Goal: Information Seeking & Learning: Find specific fact

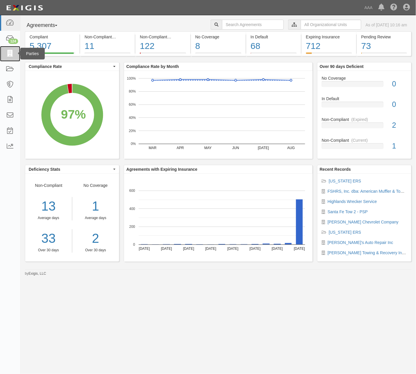
click at [12, 54] on icon at bounding box center [10, 53] width 8 height 7
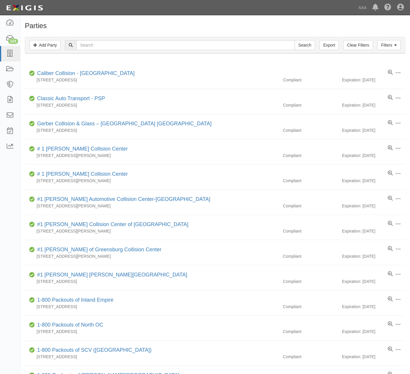
click at [131, 38] on div "Filters Add Party Clear Filters Export Search Filters" at bounding box center [215, 45] width 380 height 16
click at [131, 43] on input "text" at bounding box center [185, 45] width 219 height 10
type input "lea county"
click at [295, 40] on input "Search" at bounding box center [305, 45] width 20 height 10
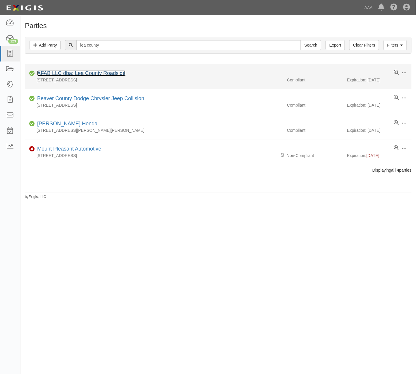
click at [70, 72] on link "AFAB LLC dba: Lea County Roadside" at bounding box center [81, 73] width 88 height 6
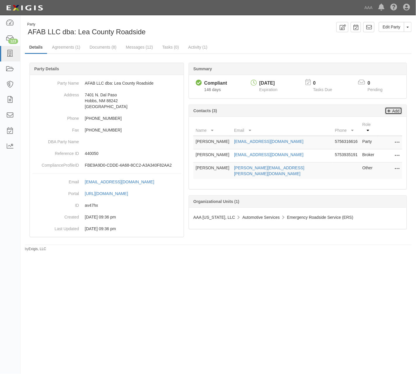
click at [402, 112] on link "Add" at bounding box center [393, 110] width 17 height 7
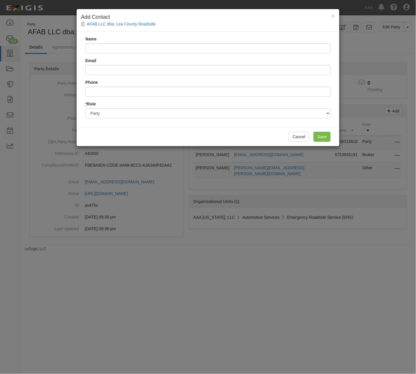
click at [117, 52] on input "Name" at bounding box center [207, 48] width 245 height 10
type input "Brad Caress"
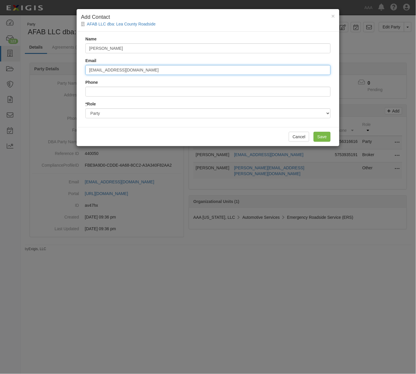
type input "mterry@danielsinsuranceinc.com"
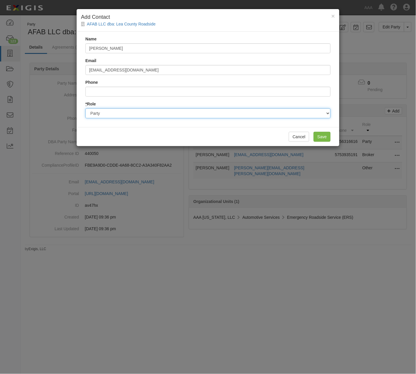
select select "Broker"
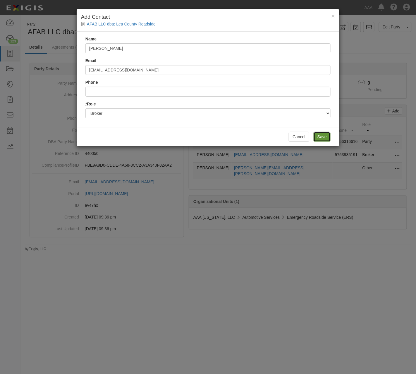
click at [327, 133] on input "Save" at bounding box center [322, 137] width 17 height 10
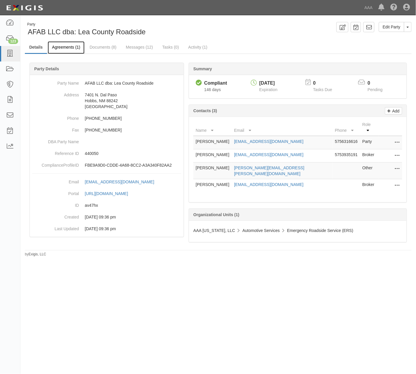
click at [74, 45] on link "Agreements (1)" at bounding box center [66, 47] width 37 height 13
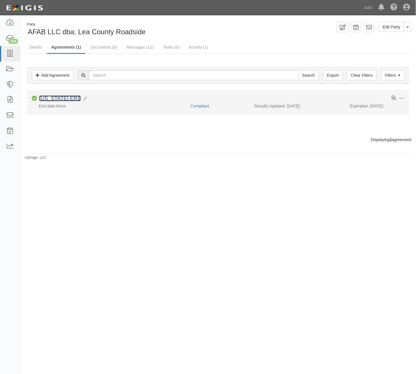
click at [55, 96] on link "[US_STATE] ERS" at bounding box center [60, 98] width 42 height 6
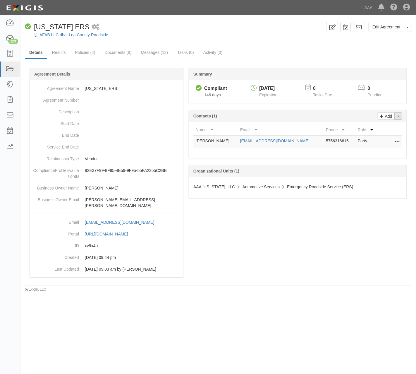
click at [398, 115] on button "Toggle Contact Dropdown" at bounding box center [399, 115] width 8 height 7
click at [384, 128] on link "Change contacts" at bounding box center [379, 127] width 46 height 8
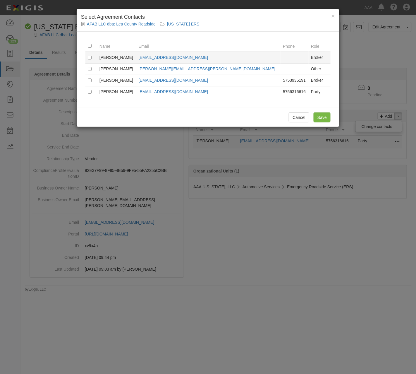
click at [87, 56] on td at bounding box center [91, 58] width 12 height 12
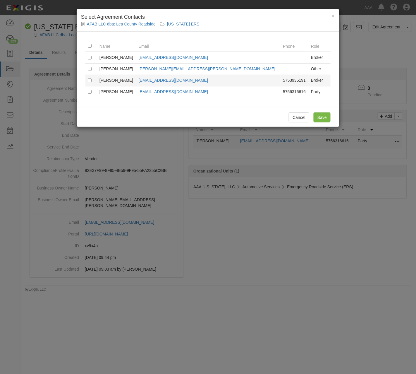
click at [92, 81] on td at bounding box center [91, 80] width 12 height 11
click at [88, 80] on td at bounding box center [91, 80] width 12 height 11
click at [91, 80] on input "checkbox" at bounding box center [90, 80] width 4 height 4
checkbox input "true"
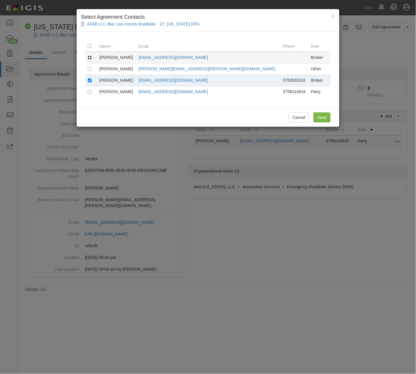
drag, startPoint x: 92, startPoint y: 57, endPoint x: 87, endPoint y: 59, distance: 4.5
click at [88, 59] on input "checkbox" at bounding box center [90, 58] width 4 height 4
checkbox input "true"
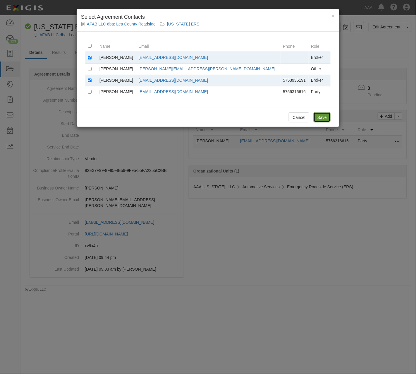
click at [322, 121] on input "Save" at bounding box center [322, 117] width 17 height 10
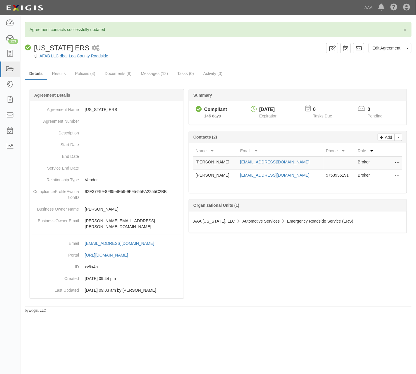
click at [331, 72] on ul "Details Results Policies (4) Documents (8) Messages (12) Tasks (0) Activity (0)" at bounding box center [218, 74] width 387 height 13
click at [118, 71] on link "Documents (8)" at bounding box center [118, 74] width 36 height 13
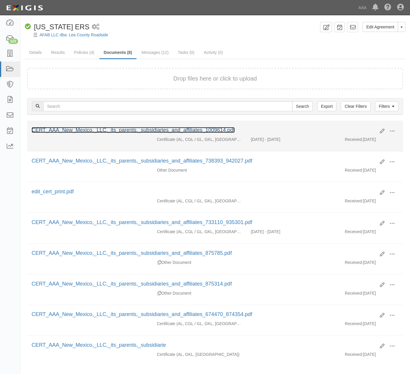
click at [86, 131] on link "CERT_AAA_New_Mexico,_LLC,_its_parents,_subsidiaries_and_affiliates_1009614.pdf" at bounding box center [133, 130] width 203 height 6
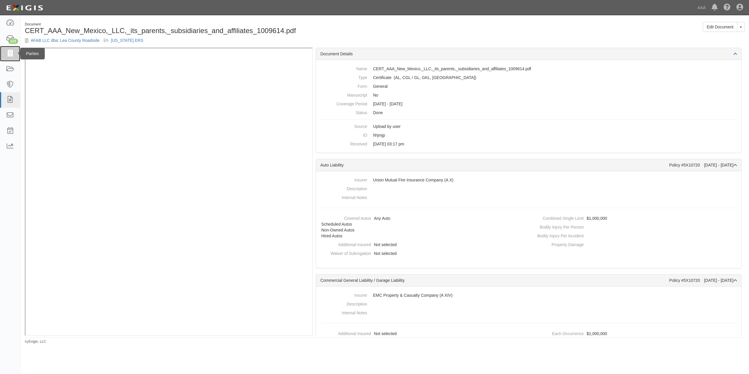
click at [11, 51] on icon at bounding box center [10, 53] width 8 height 7
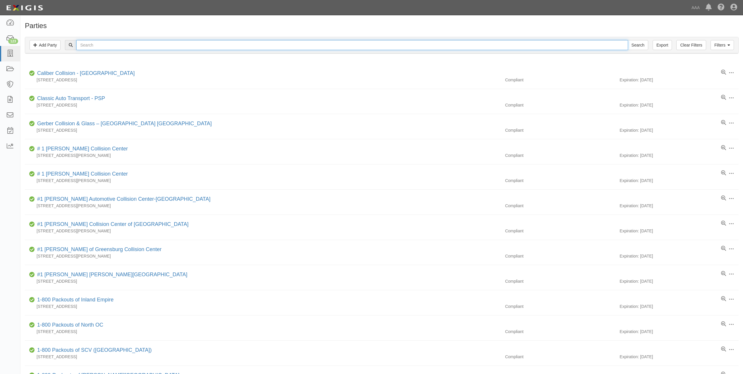
click at [254, 43] on input "text" at bounding box center [351, 45] width 551 height 10
type input "tavenner"
click at [628, 40] on input "Search" at bounding box center [638, 45] width 20 height 10
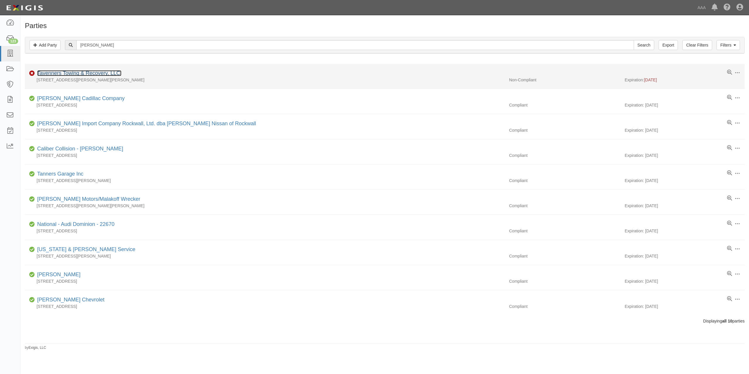
click at [103, 76] on link "Tavenners Towing & Recovery, LLC." at bounding box center [79, 73] width 84 height 6
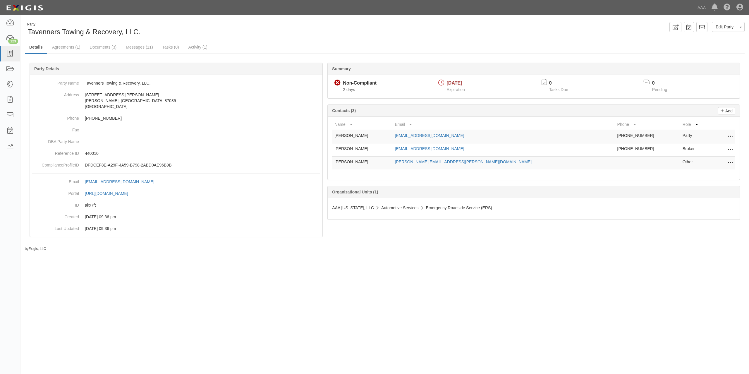
click at [446, 21] on div "Party Tavenners Towing & Recovery, LLC. Edit Party Toggle Party Dropdown View A…" at bounding box center [384, 135] width 728 height 234
click at [441, 33] on div "Party Tavenners Towing & Recovery, LLC. Edit Party Toggle Party Dropdown View A…" at bounding box center [384, 29] width 728 height 15
click at [75, 46] on link "Agreements (1)" at bounding box center [66, 47] width 37 height 13
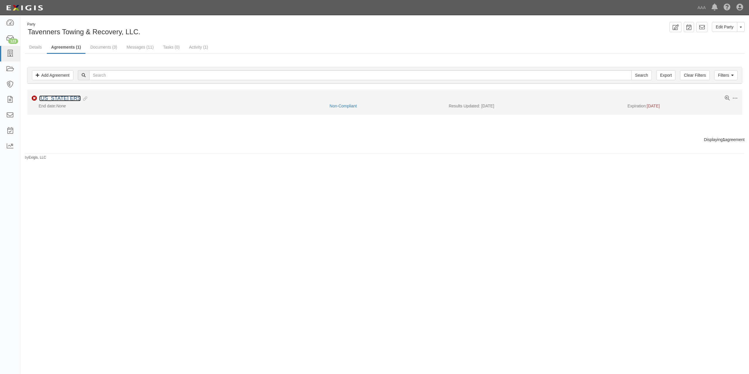
click at [72, 98] on link "[US_STATE] ERS" at bounding box center [60, 98] width 42 height 6
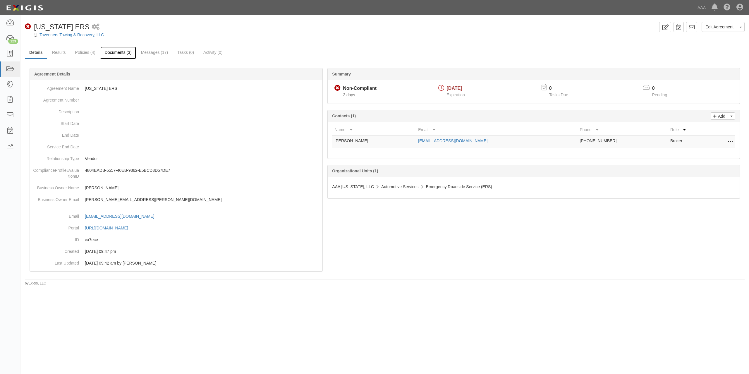
click at [125, 51] on link "Documents (3)" at bounding box center [118, 53] width 36 height 13
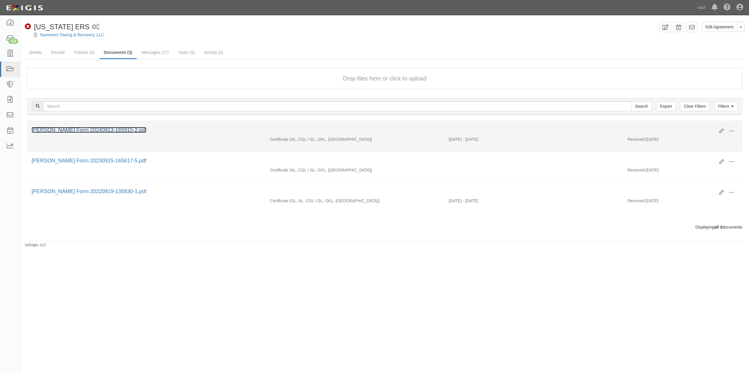
click at [115, 128] on link "[PERSON_NAME] Form 20240913-165915-2.pdf" at bounding box center [89, 130] width 115 height 6
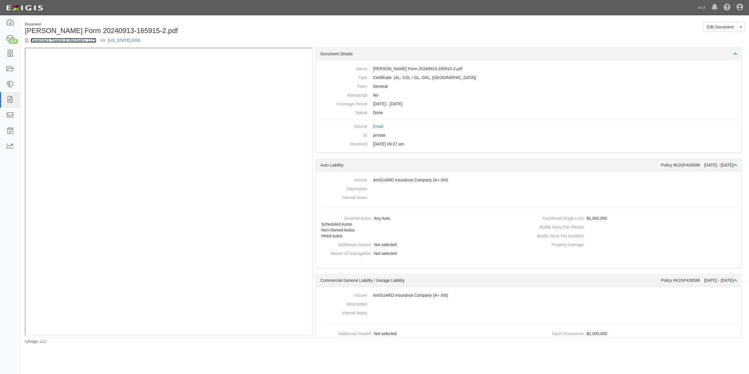
click at [62, 39] on link "Tavenners Towing & Recovery, LLC." at bounding box center [64, 40] width 66 height 5
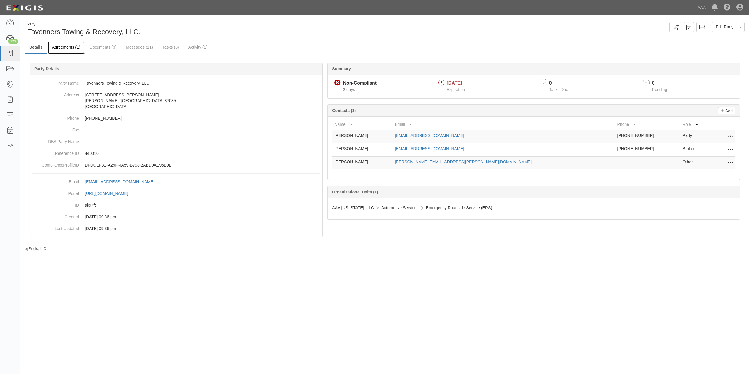
click at [62, 47] on link "Agreements (1)" at bounding box center [66, 47] width 37 height 13
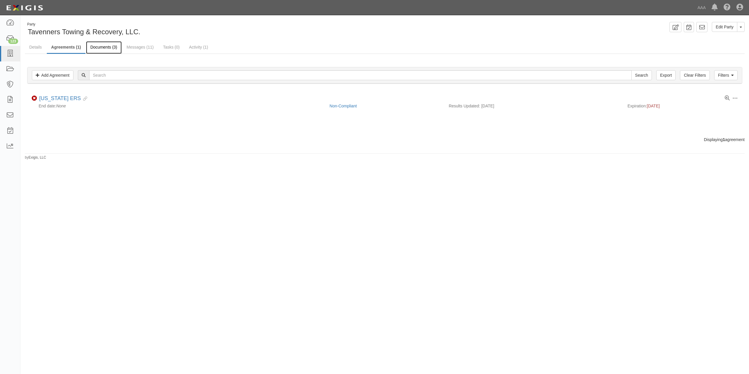
click at [94, 49] on link "Documents (3)" at bounding box center [104, 47] width 36 height 13
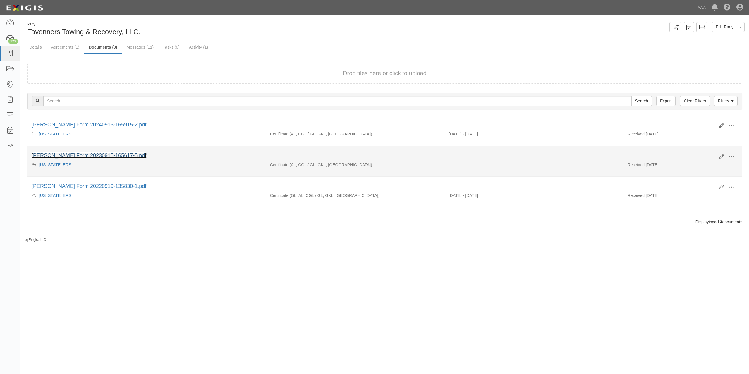
click at [102, 153] on link "[PERSON_NAME] Form 20230915-165617-5.pdf" at bounding box center [89, 155] width 115 height 6
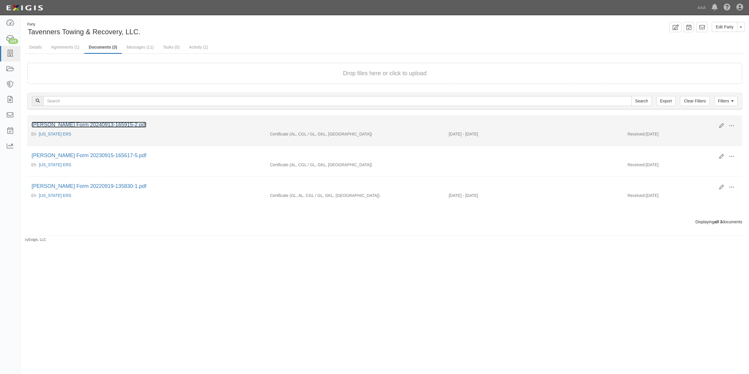
click at [83, 124] on link "[PERSON_NAME] Form 20240913-165915-2.pdf" at bounding box center [89, 125] width 115 height 6
